Goal: Complete application form: Complete application form

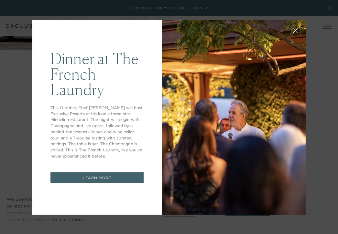
click at [101, 167] on link "LEARN MORE" at bounding box center [96, 178] width 93 height 11
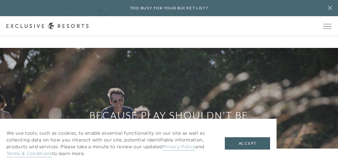
scroll to position [2731, 0]
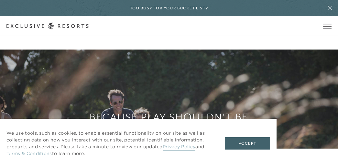
click at [260, 94] on div "Because Play Shouldn't Be Work Explore Leisure Vacations" at bounding box center [169, 133] width 338 height 168
click at [244, 147] on button "Accept" at bounding box center [247, 143] width 45 height 12
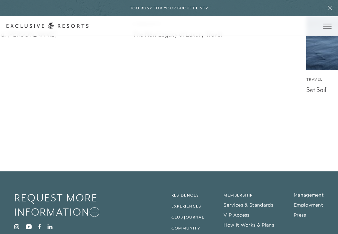
scroll to position [3465, 0]
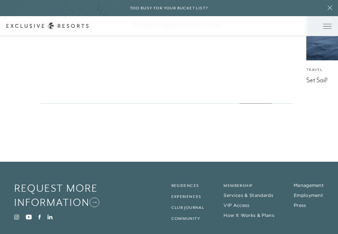
click at [104, 167] on link "Request More Information" at bounding box center [69, 195] width 110 height 29
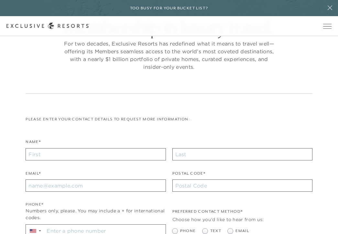
scroll to position [74, 0]
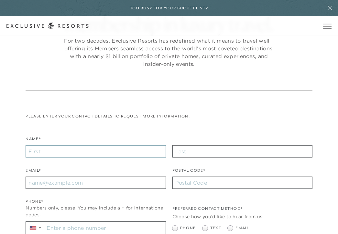
click at [152, 150] on input "Name*" at bounding box center [96, 151] width 140 height 12
type input "[EMAIL_ADDRESS][DOMAIN_NAME]"
type input "81611"
type input "Lon"
click at [218, 150] on input "text" at bounding box center [242, 151] width 140 height 12
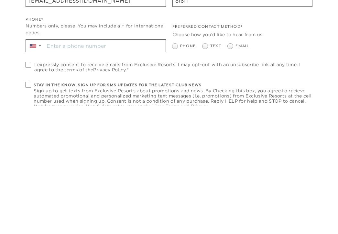
scroll to position [128, 0]
type input "[PERSON_NAME]"
click at [154, 167] on input "Stay in the know. Sign up for sms updates for the latest club news Sign up to g…" at bounding box center [104, 174] width 121 height 12
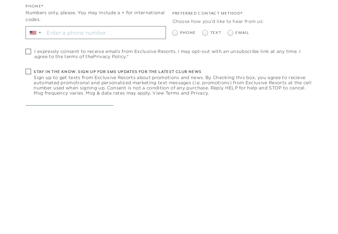
scroll to position [141, 0]
click at [35, 167] on span "I expressly consent to receive emails from Exclusive Resorts. I may opt-out wit…" at bounding box center [173, 182] width 278 height 10
checkbox input "true"
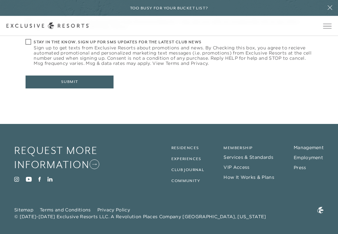
scroll to position [299, 0]
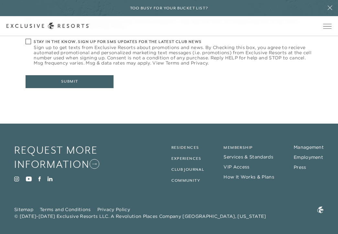
click at [98, 86] on button "Submit" at bounding box center [70, 81] width 88 height 13
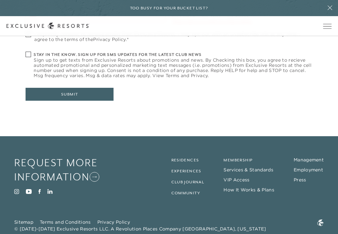
click at [95, 95] on button "Submit" at bounding box center [70, 94] width 88 height 13
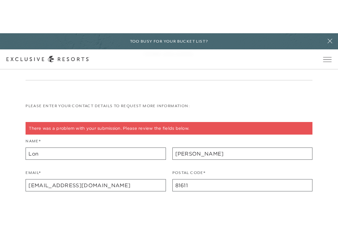
scroll to position [118, 0]
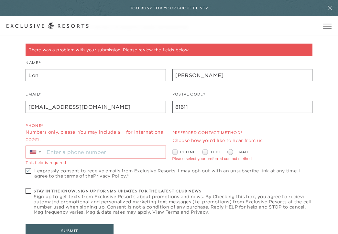
click at [150, 154] on input "Stay in the know. Sign up for sms updates for the latest club news Sign up to g…" at bounding box center [104, 152] width 121 height 12
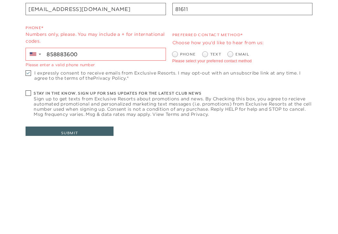
type input "[PHONE_NUMBER]"
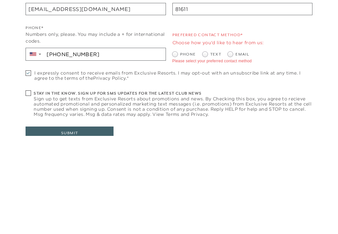
click at [234, 150] on span at bounding box center [231, 152] width 8 height 5
radio input "true"
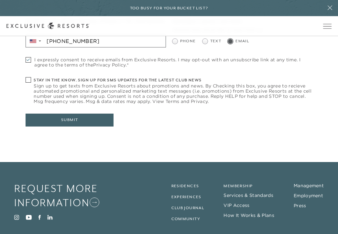
click at [90, 115] on button "Submit" at bounding box center [70, 120] width 88 height 13
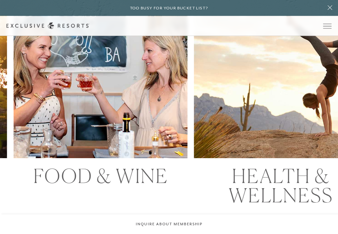
scroll to position [572, 0]
click at [278, 121] on img at bounding box center [280, 50] width 191 height 236
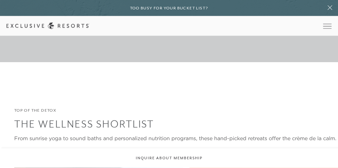
scroll to position [852, 0]
